Goal: Use online tool/utility: Utilize a website feature to perform a specific function

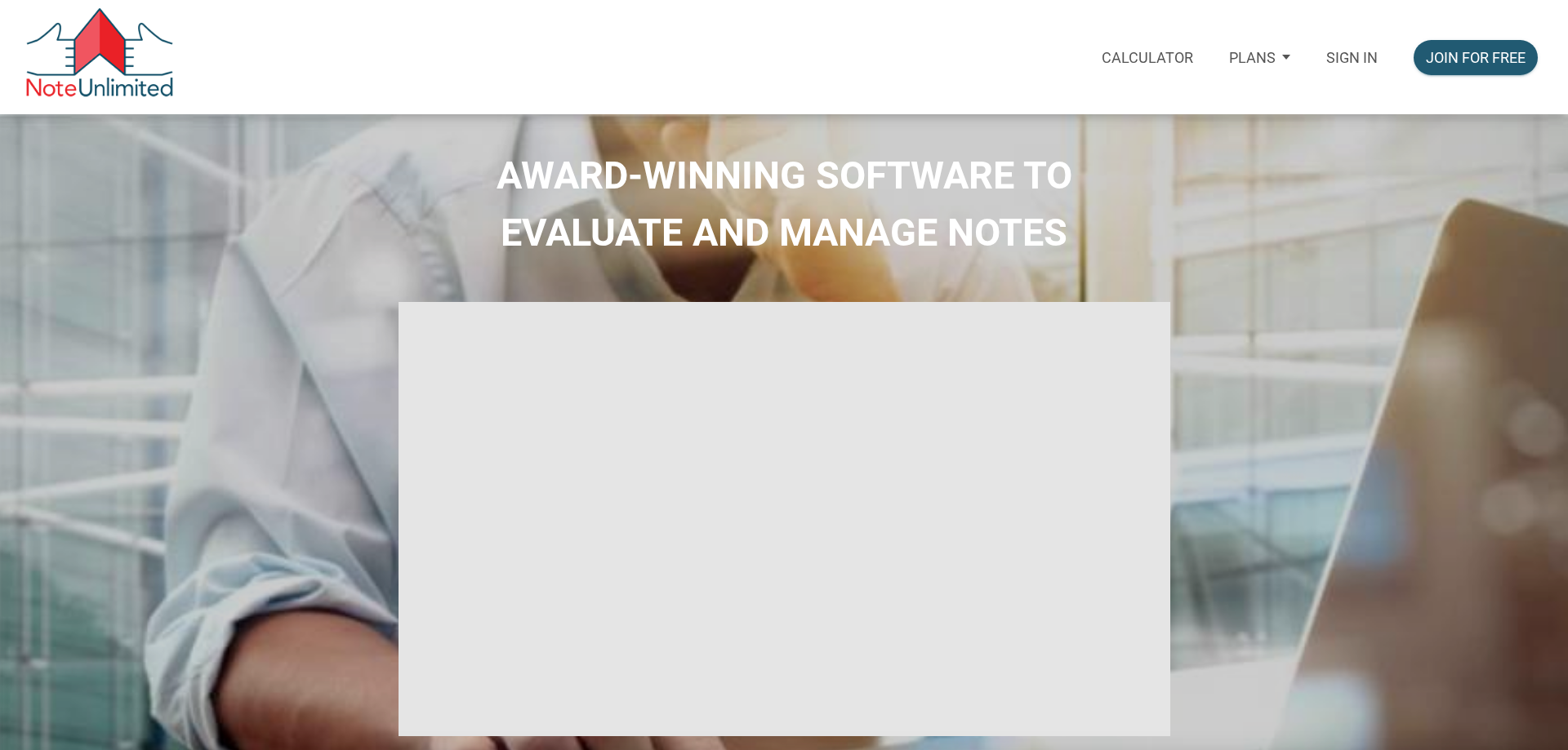
select select
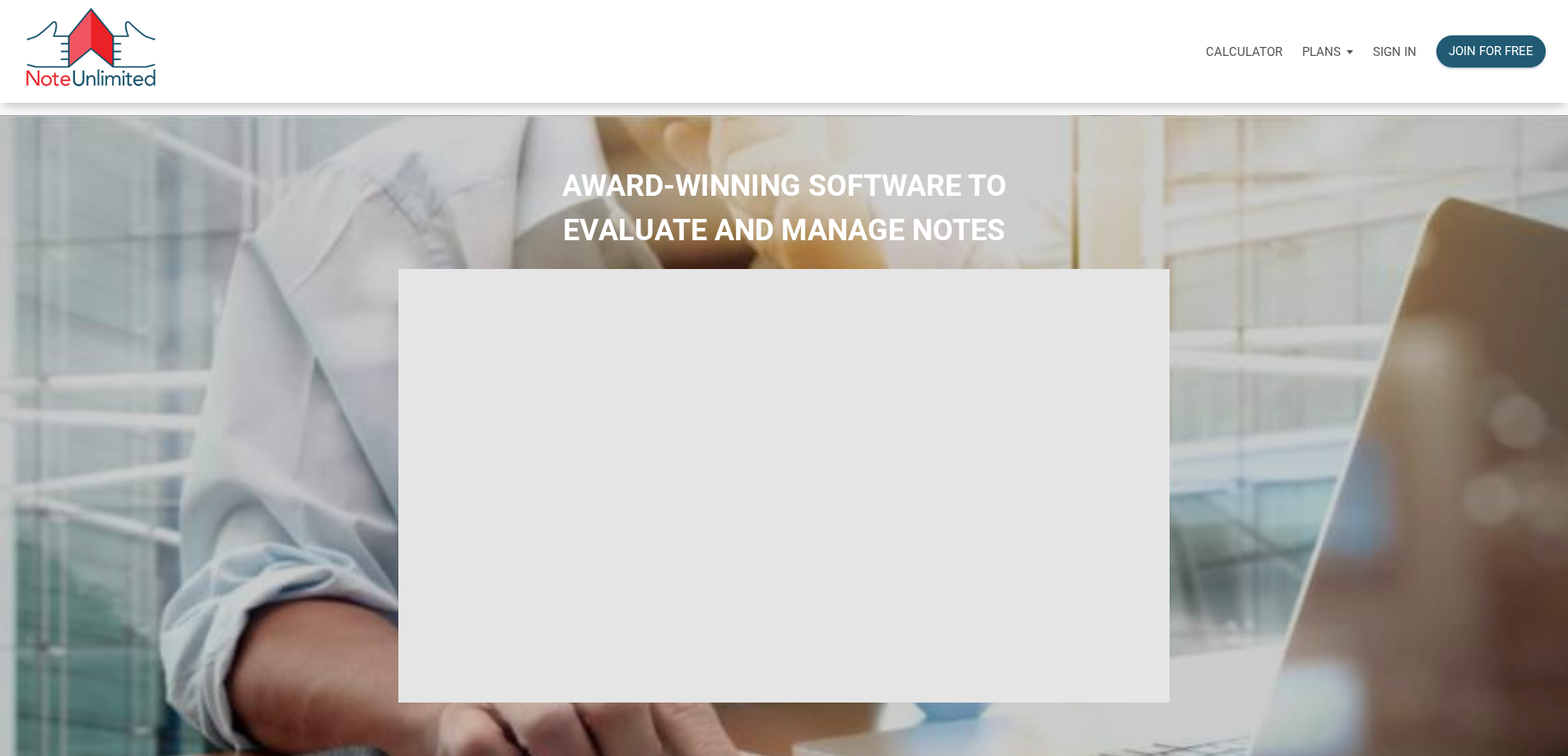
type input "Introduction to new features"
select select
click at [1373, 59] on p "Sign in" at bounding box center [1395, 51] width 43 height 14
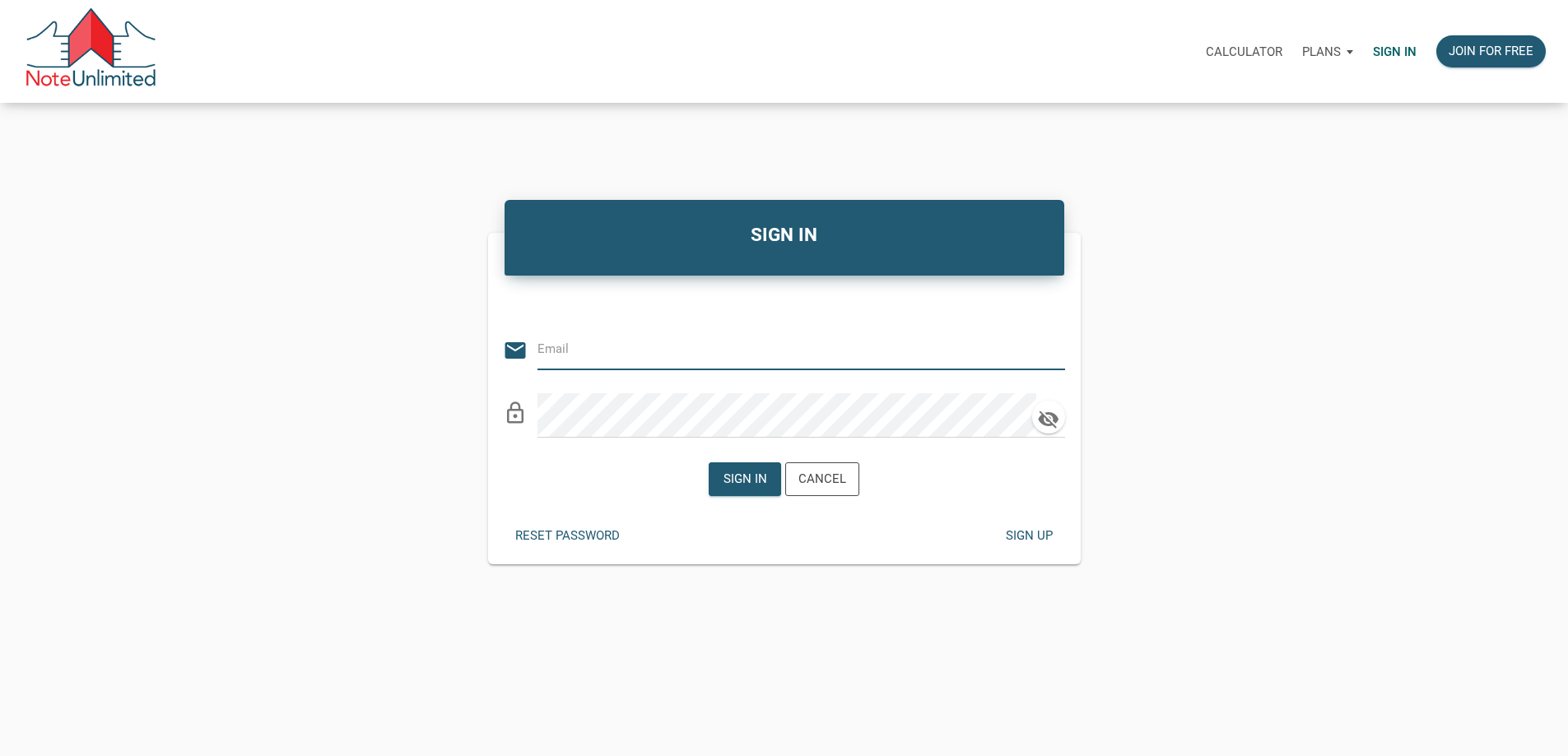
type input "[EMAIL_ADDRESS][DOMAIN_NAME]"
click at [753, 487] on div "Sign in" at bounding box center [746, 478] width 43 height 19
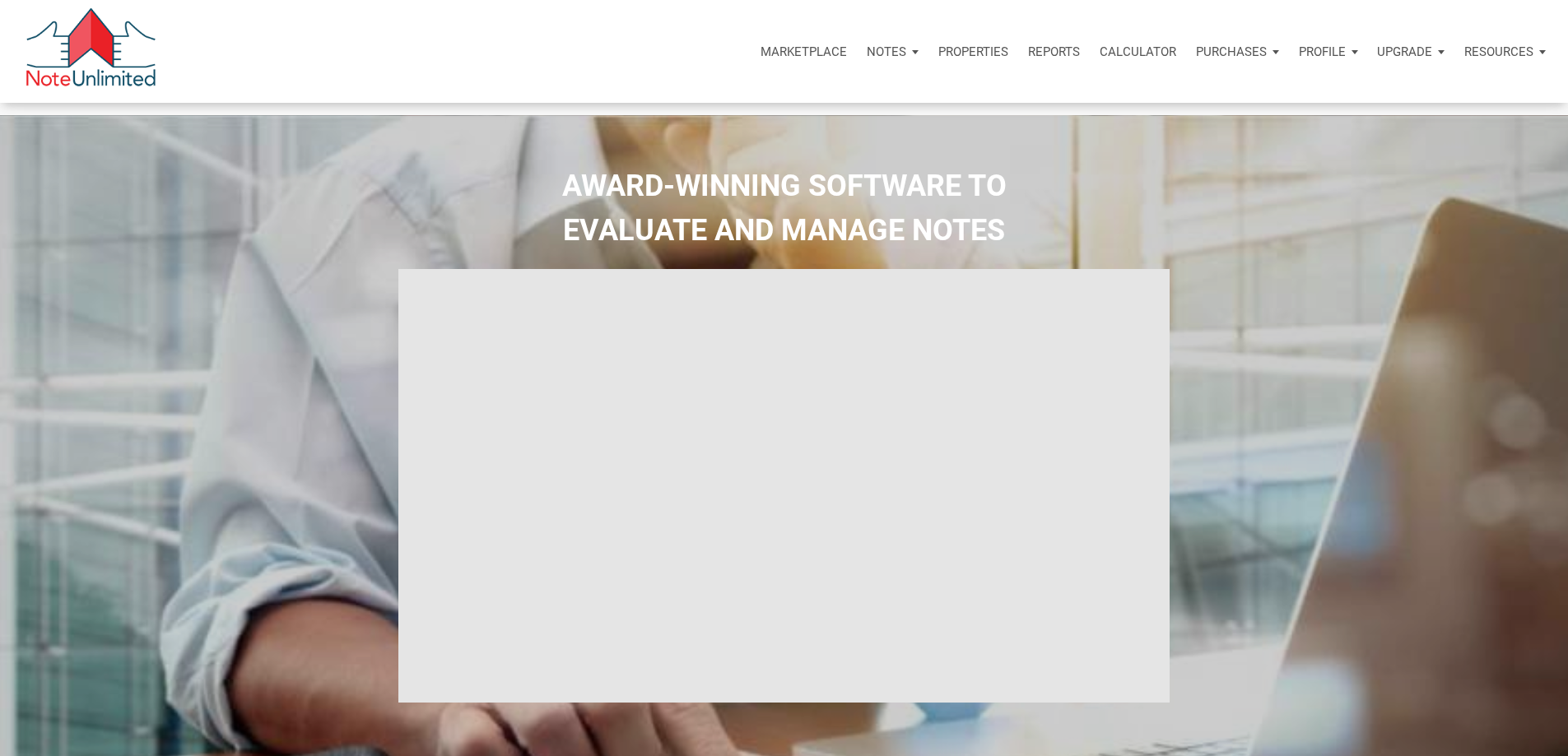
type input "Introduction to new features"
select select
drag, startPoint x: 983, startPoint y: 58, endPoint x: 876, endPoint y: 80, distance: 109.2
click at [1100, 58] on p "Calculator" at bounding box center [1138, 51] width 77 height 14
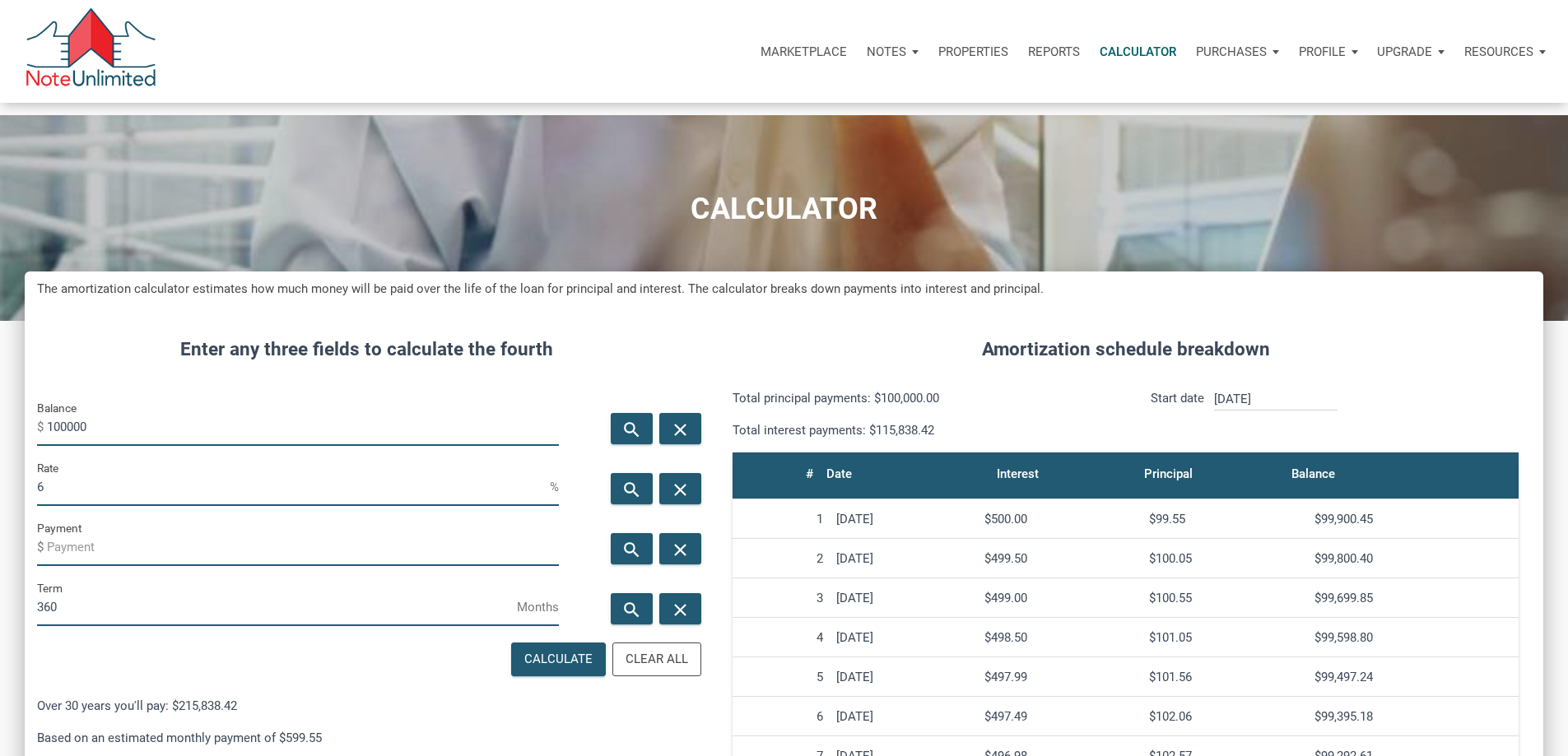
scroll to position [1006, 1494]
drag, startPoint x: 180, startPoint y: 442, endPoint x: 14, endPoint y: 451, distance: 166.2
click at [0, 454] on div "CALCULATOR The amortization calculator estimates how much money will be paid ov…" at bounding box center [784, 646] width 1568 height 1061
type input "325000"
drag, startPoint x: 93, startPoint y: 537, endPoint x: 41, endPoint y: 539, distance: 52.0
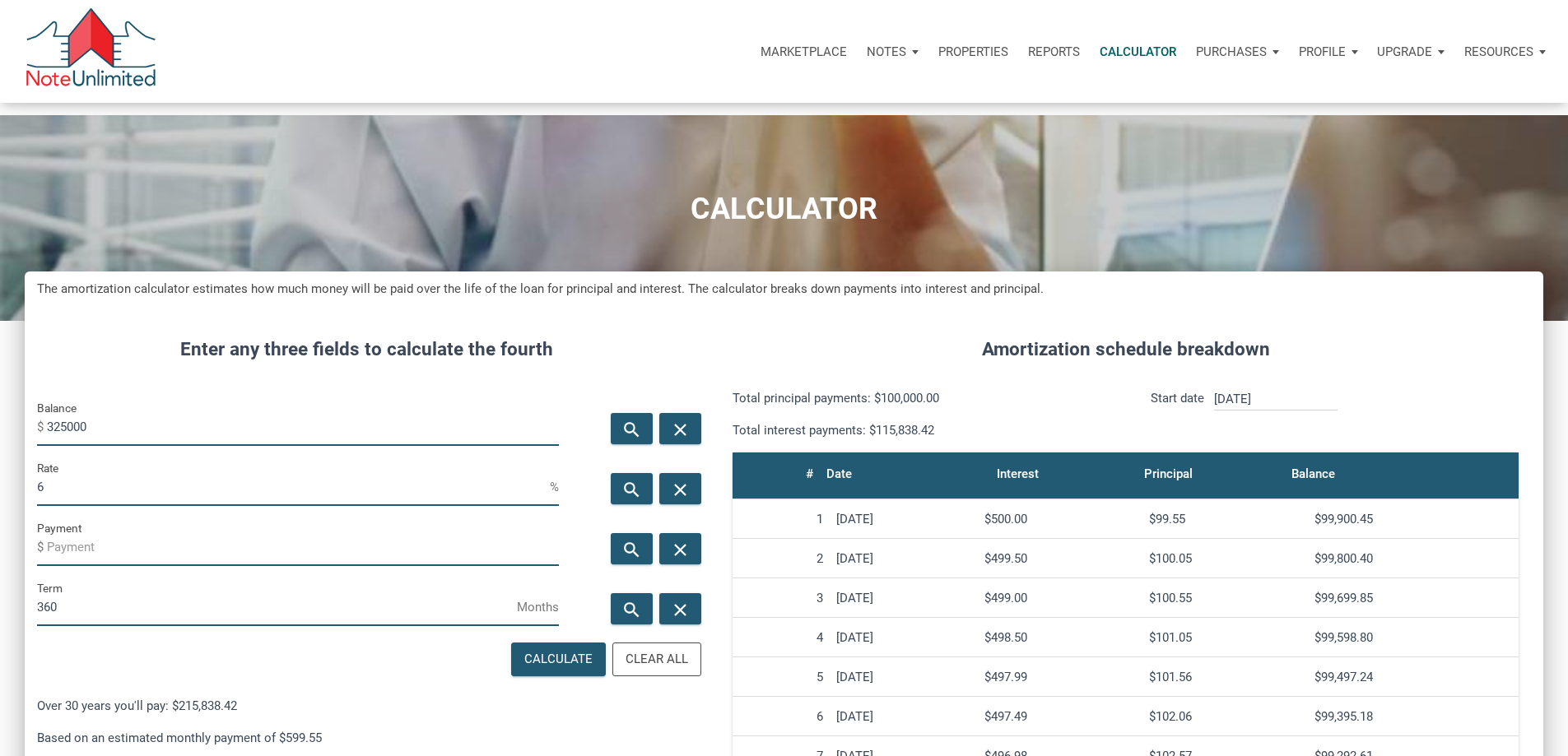
click at [14, 542] on div "CALCULATOR The amortization calculator estimates how much money will be paid ov…" at bounding box center [784, 646] width 1568 height 1061
type input "3"
drag, startPoint x: 199, startPoint y: 677, endPoint x: 0, endPoint y: 667, distance: 199.3
click at [0, 667] on div "CALCULATOR The amortization calculator estimates how much money will be paid ov…" at bounding box center [784, 646] width 1568 height 1061
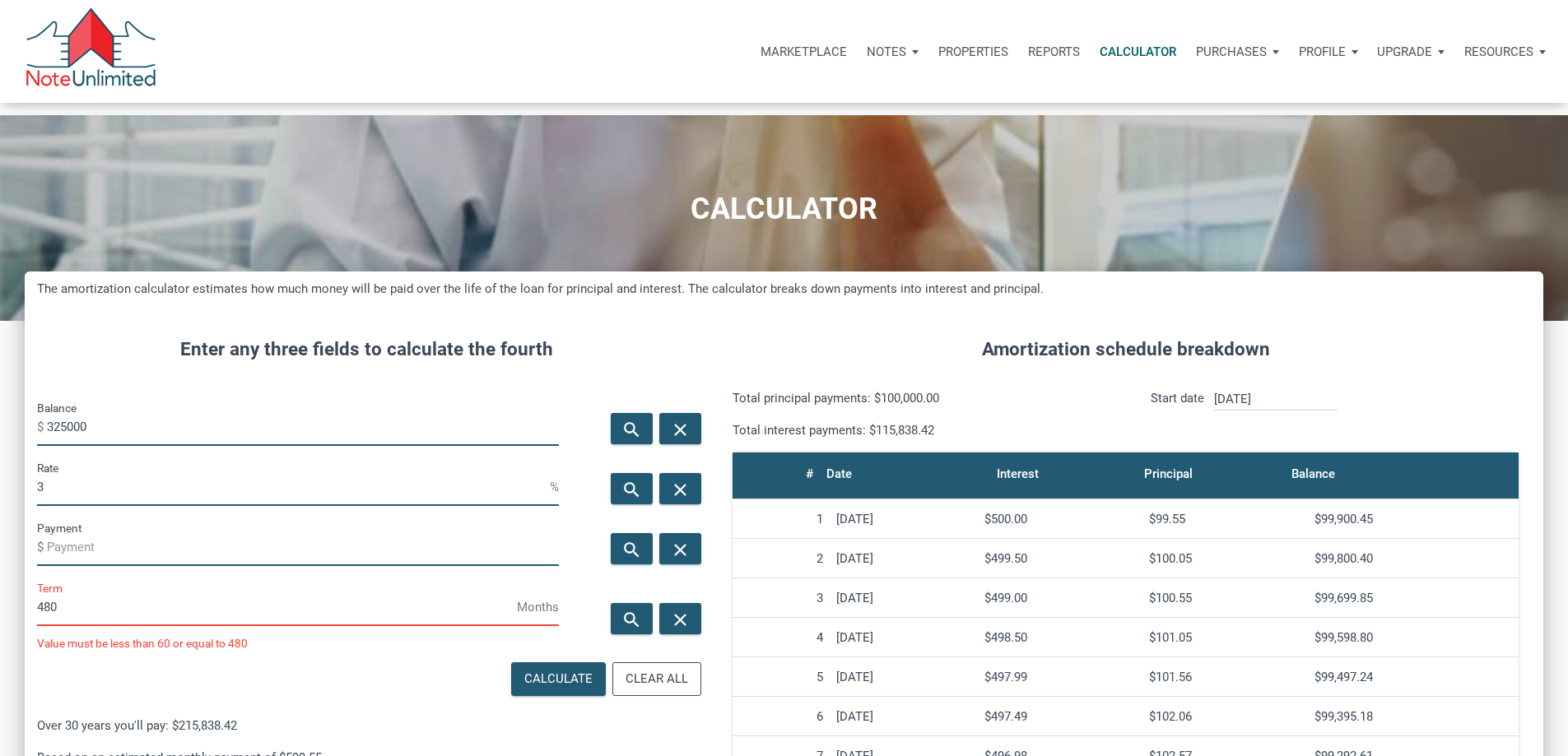
scroll to position [821766, 821820]
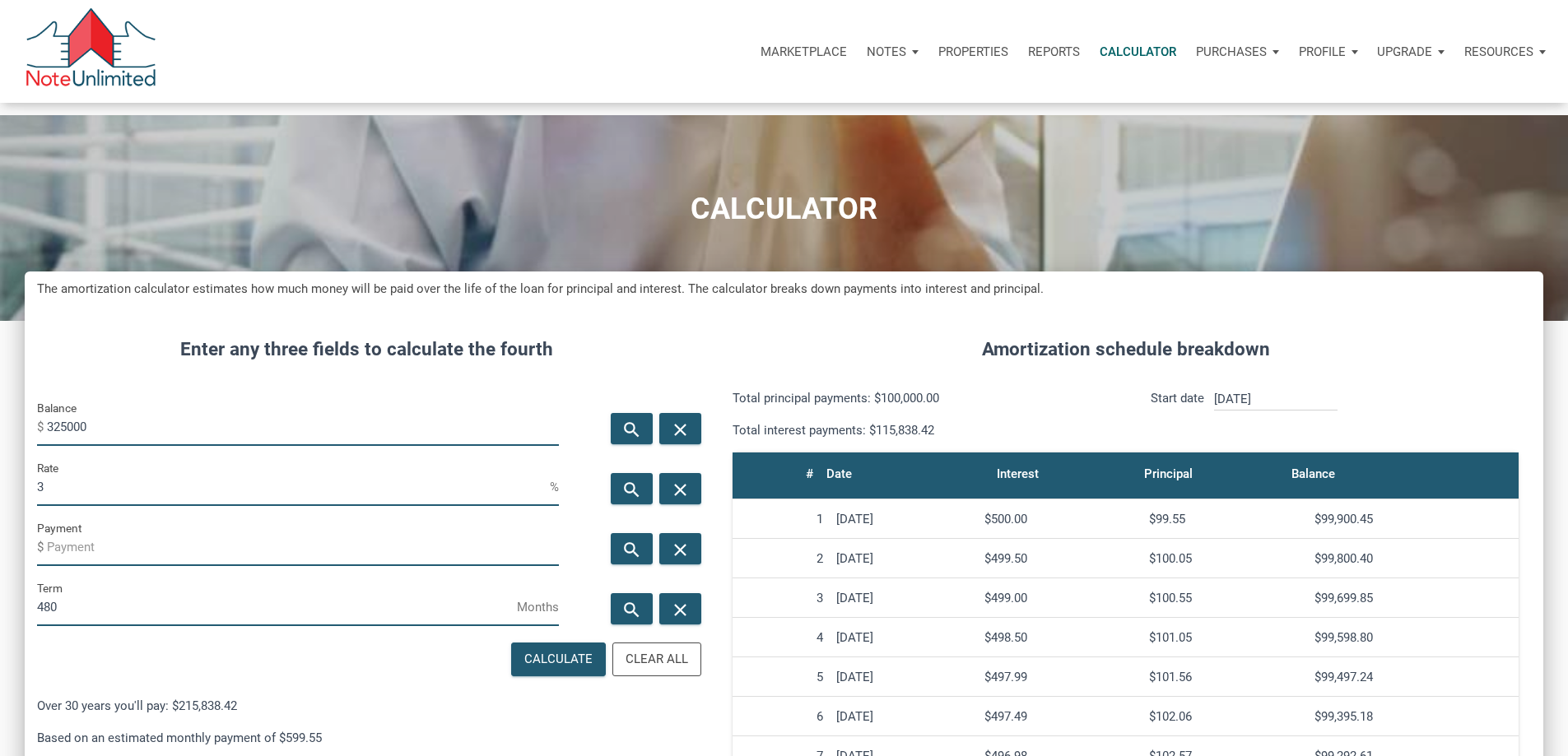
type input "480"
click at [621, 560] on icon "search" at bounding box center [631, 549] width 20 height 21
type input "-1163.45"
drag, startPoint x: 131, startPoint y: 596, endPoint x: 79, endPoint y: 599, distance: 52.1
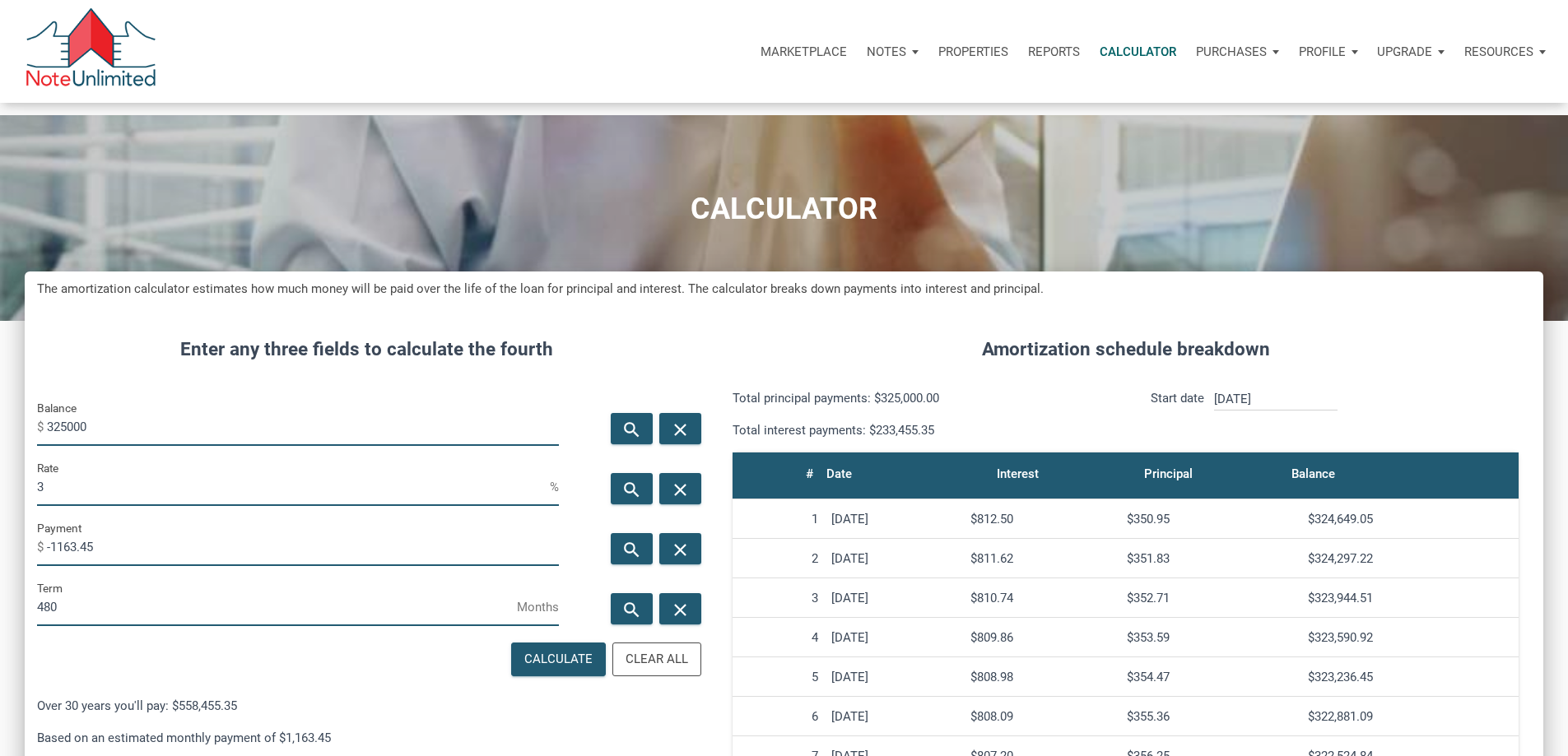
click at [79, 566] on input "-1163.45" at bounding box center [303, 547] width 512 height 37
drag, startPoint x: 144, startPoint y: 457, endPoint x: 37, endPoint y: 457, distance: 107.0
click at [40, 457] on div "Enter any three fields to calculate the fourth Balance $ 325000 search close Ra…" at bounding box center [366, 743] width 683 height 866
type input "372000"
click at [627, 564] on div "search" at bounding box center [632, 549] width 42 height 32
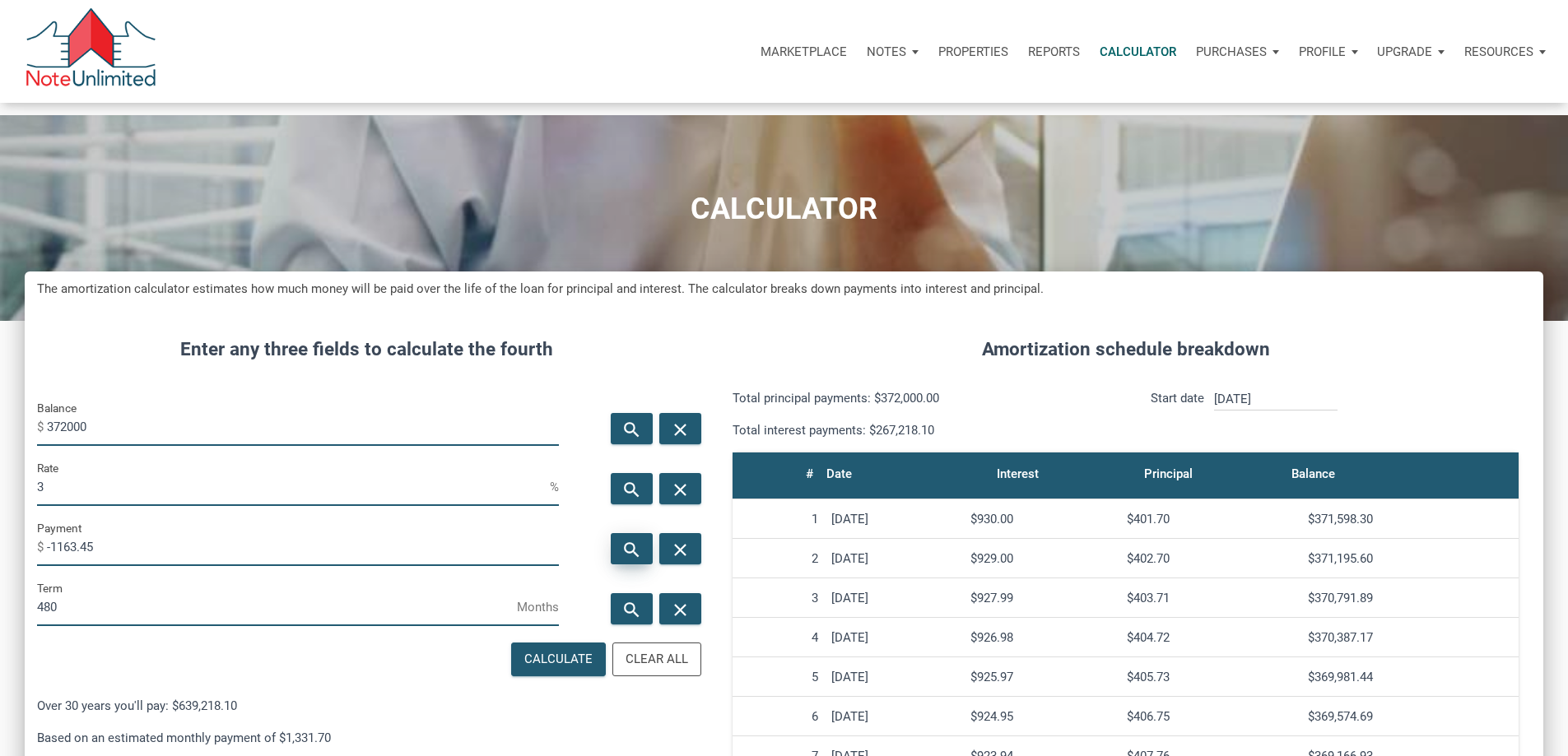
type input "-1331.7"
drag, startPoint x: 138, startPoint y: 597, endPoint x: 81, endPoint y: 604, distance: 57.4
click at [81, 566] on input "-1331.7" at bounding box center [303, 547] width 512 height 37
drag, startPoint x: 212, startPoint y: 455, endPoint x: 27, endPoint y: 422, distance: 187.9
click at [11, 445] on div "CALCULATOR The amortization calculator estimates how much money will be paid ov…" at bounding box center [784, 646] width 1568 height 1061
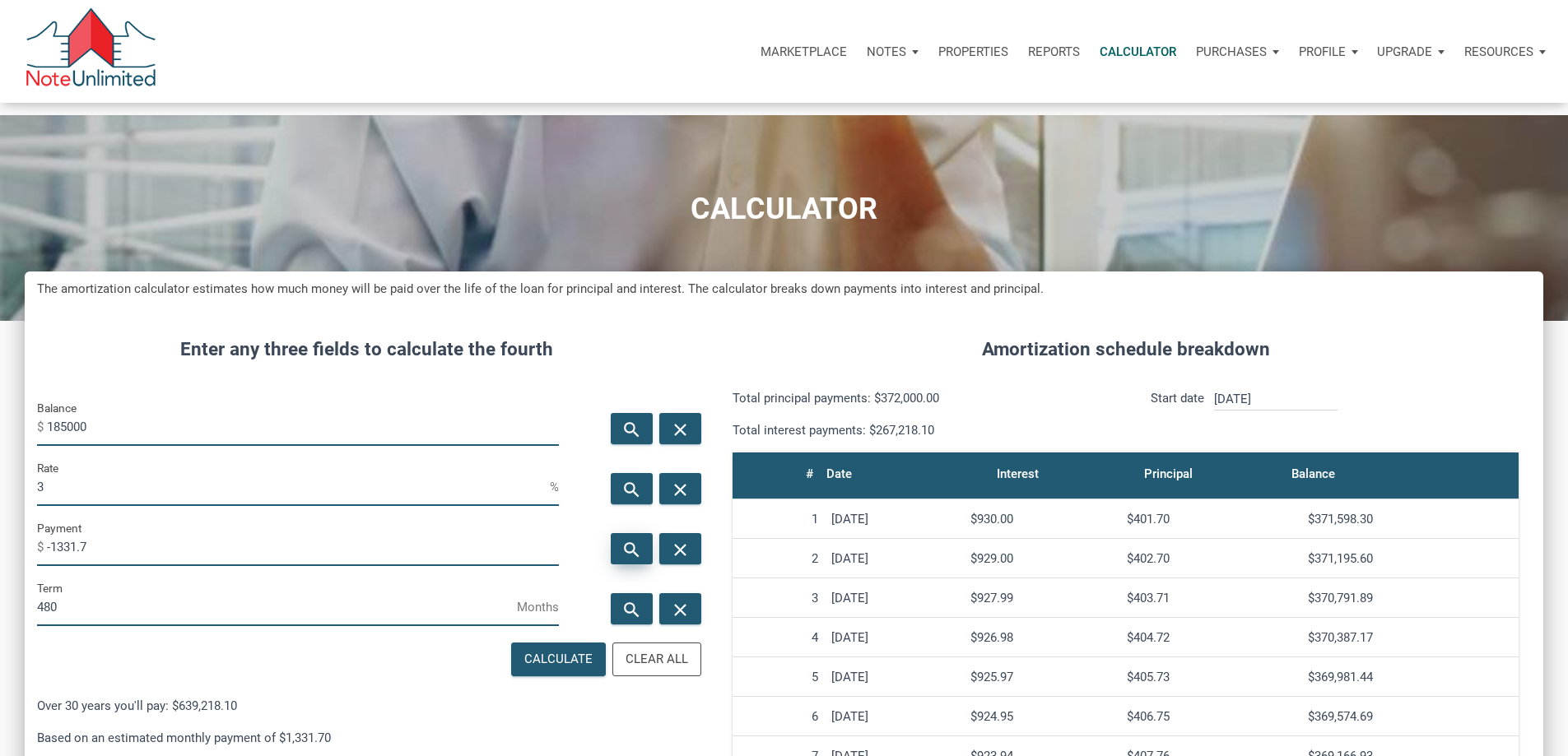
type input "185000"
drag, startPoint x: 612, startPoint y: 594, endPoint x: 139, endPoint y: 588, distance: 473.0
click at [621, 560] on icon "search" at bounding box center [631, 549] width 20 height 21
type input "-662.27"
drag, startPoint x: 133, startPoint y: 593, endPoint x: 80, endPoint y: 598, distance: 53.2
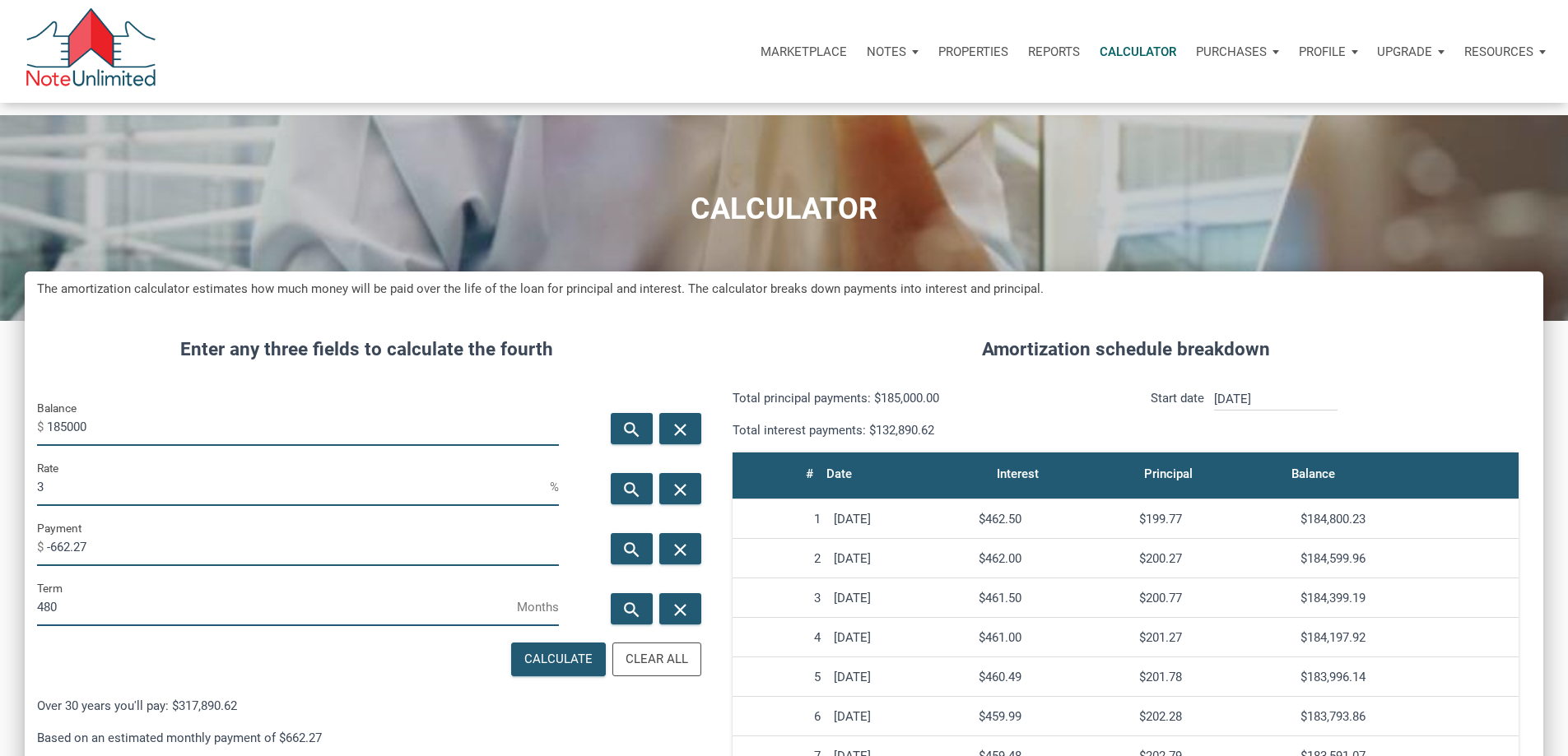
click at [80, 566] on input "-662.27" at bounding box center [303, 547] width 512 height 37
